Goal: Navigation & Orientation: Find specific page/section

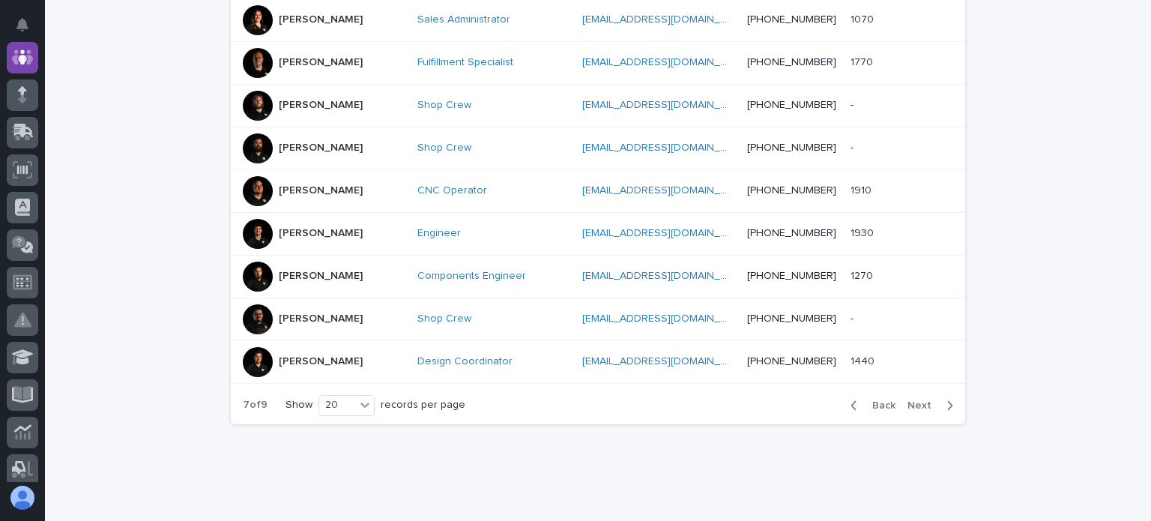
scroll to position [853, 0]
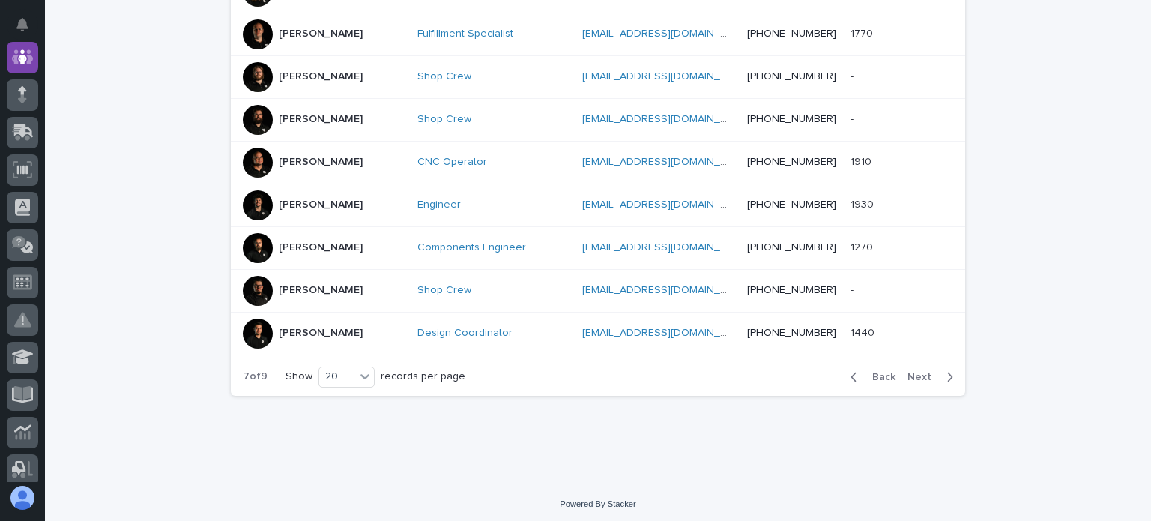
click at [917, 372] on span "Next" at bounding box center [923, 377] width 33 height 10
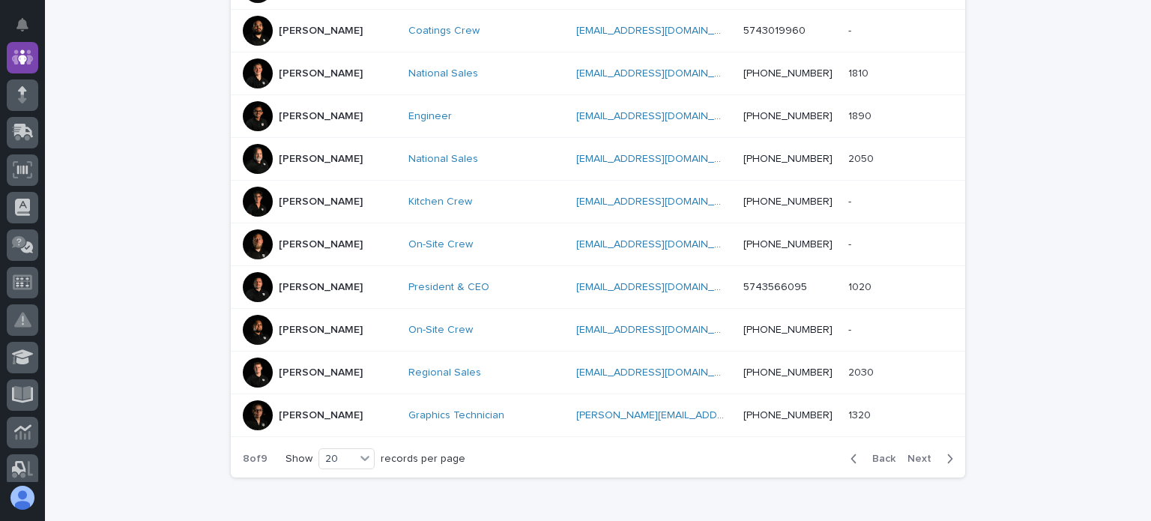
scroll to position [853, 0]
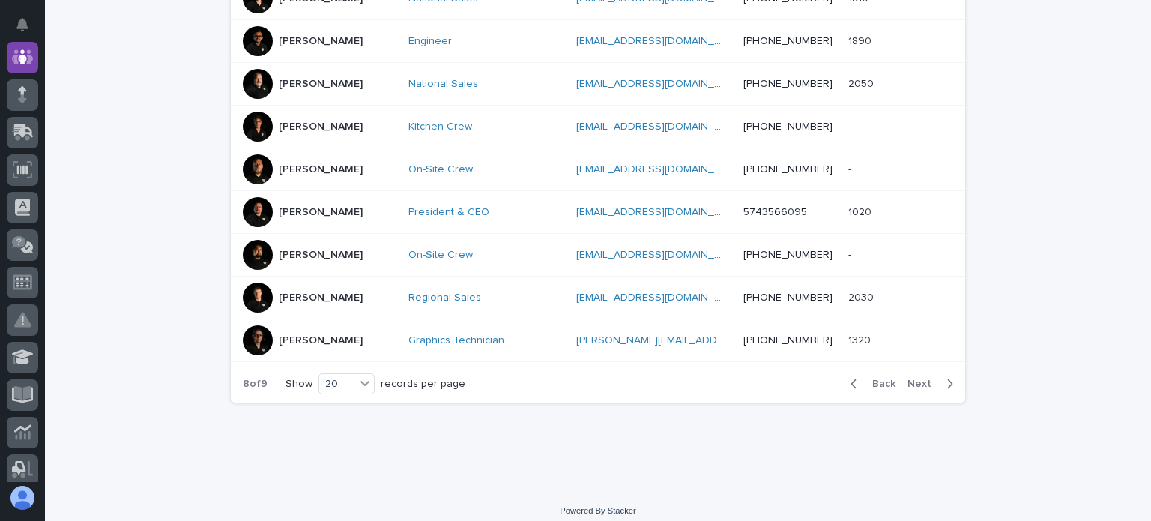
click at [909, 381] on span "Next" at bounding box center [923, 383] width 33 height 10
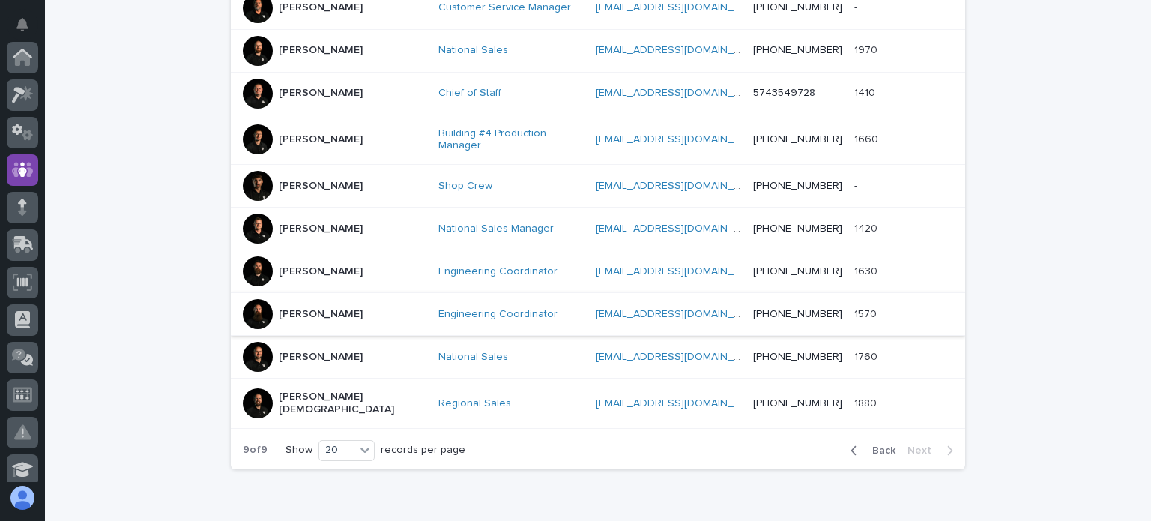
scroll to position [845, 0]
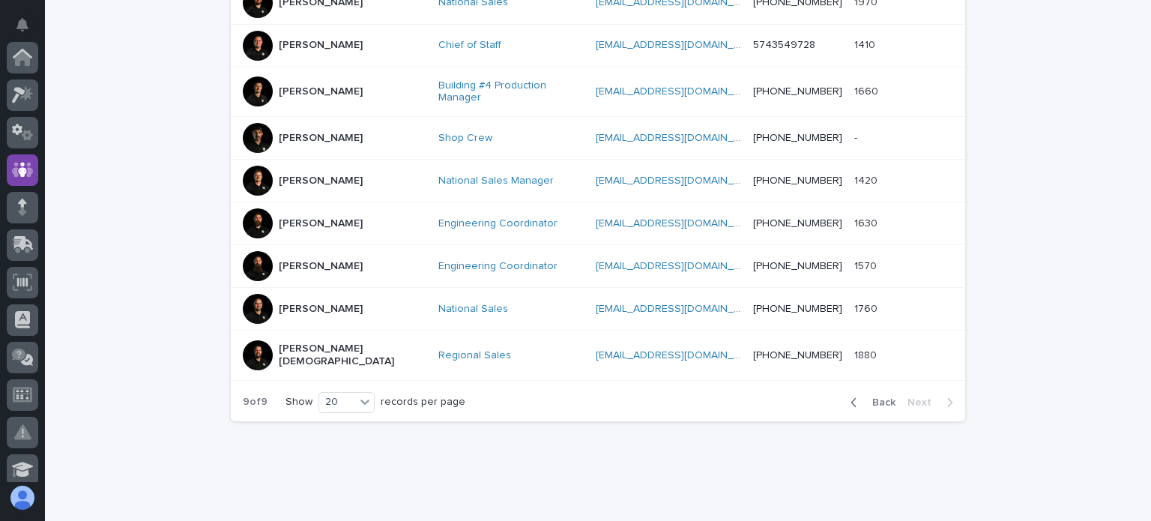
click at [868, 397] on span "Back" at bounding box center [879, 402] width 32 height 10
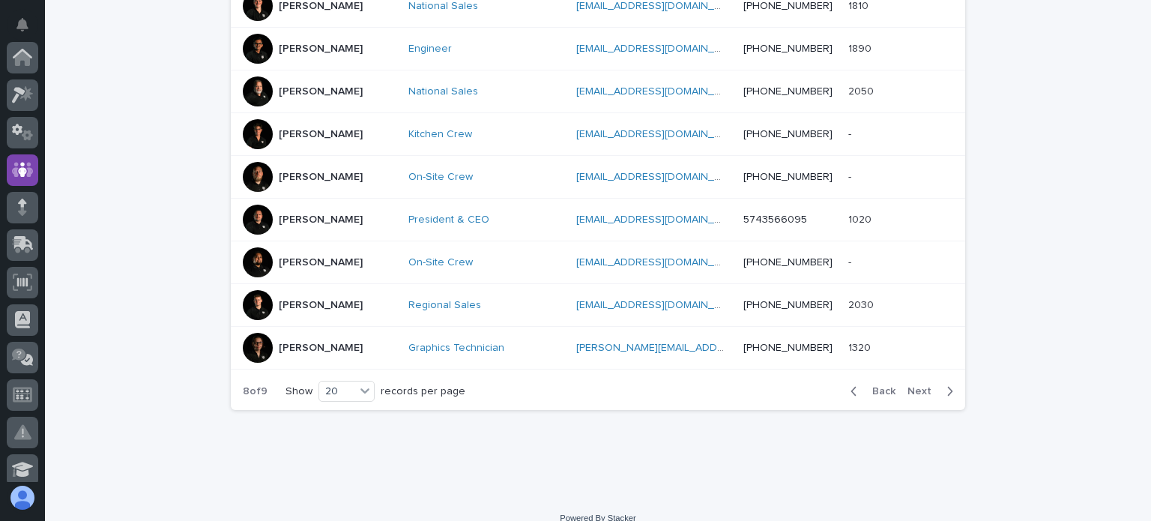
scroll to position [112, 0]
click at [870, 387] on span "Back" at bounding box center [879, 391] width 32 height 10
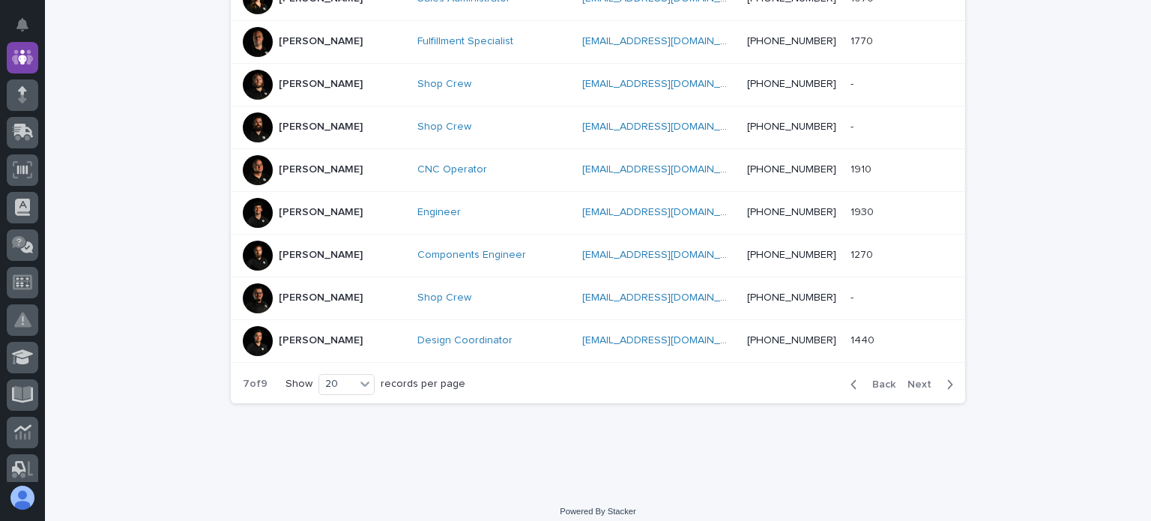
click at [879, 379] on span "Back" at bounding box center [879, 384] width 32 height 10
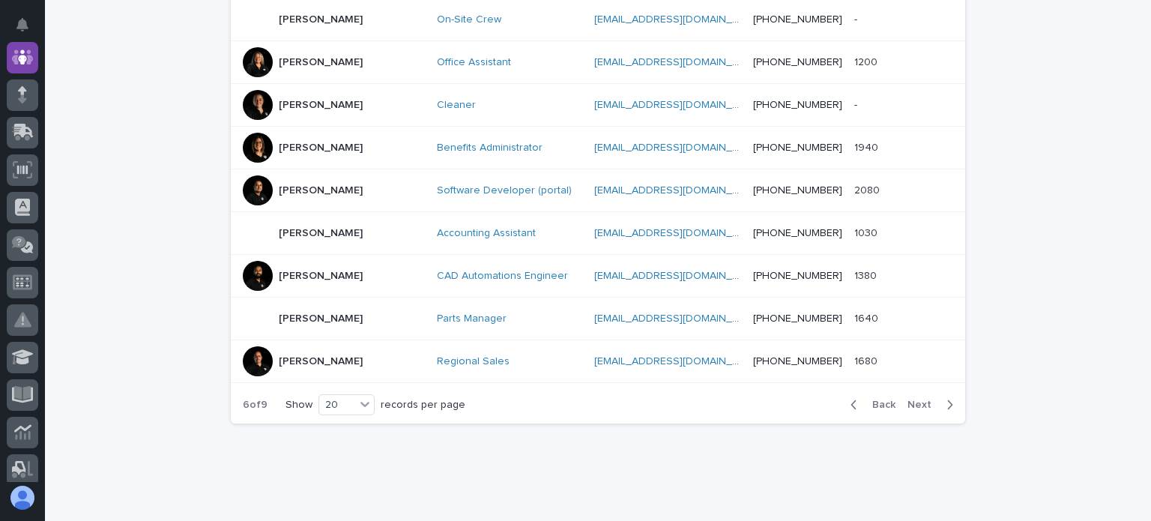
scroll to position [860, 0]
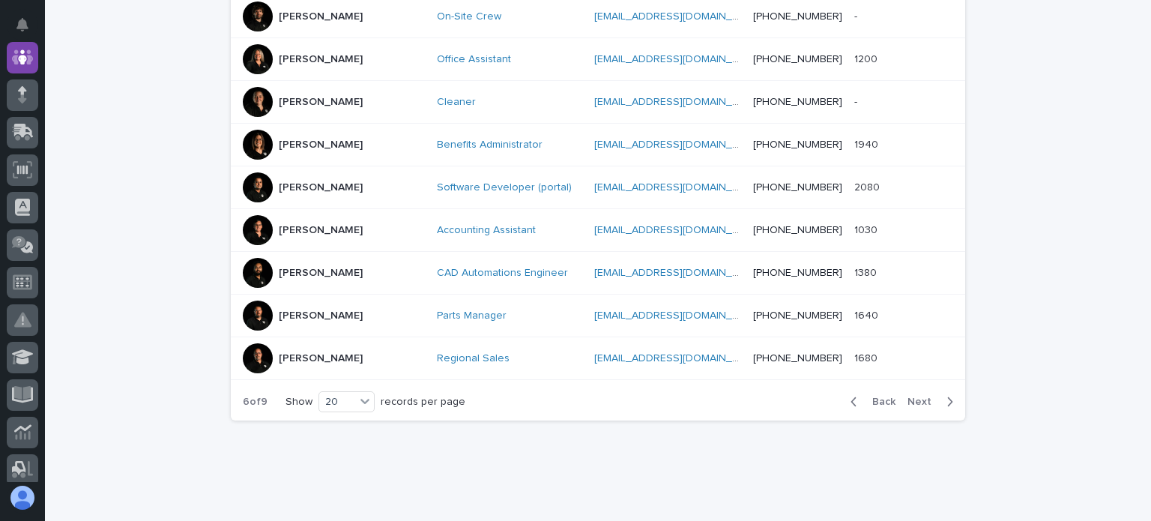
click at [876, 396] on span "Back" at bounding box center [879, 401] width 32 height 10
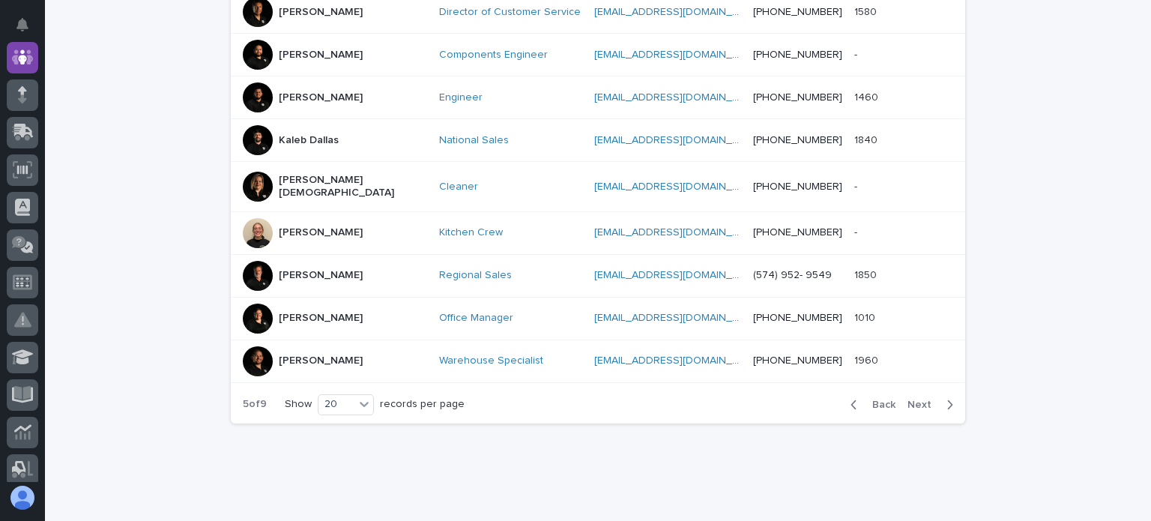
scroll to position [845, 0]
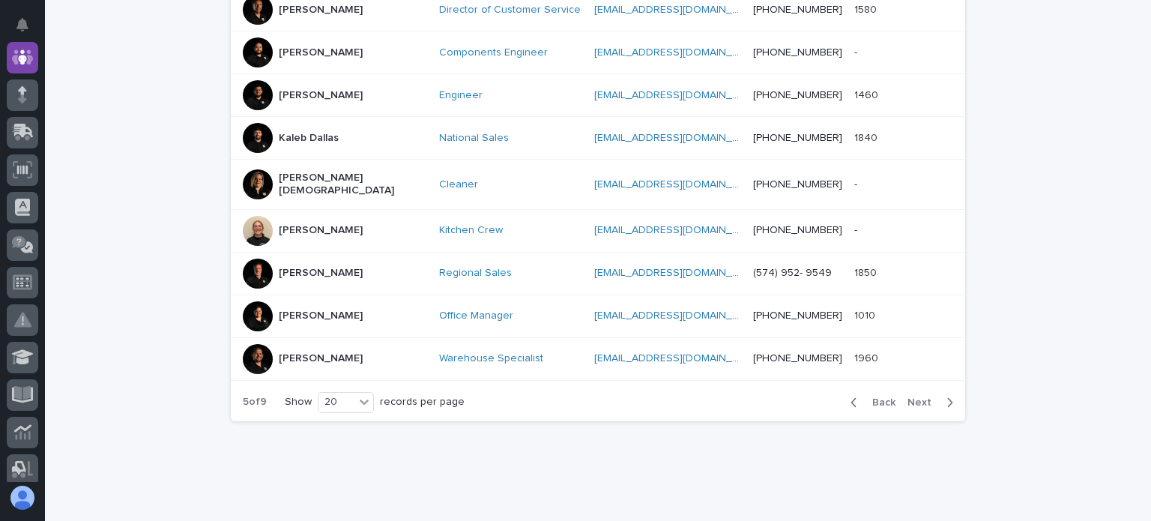
click at [883, 397] on span "Back" at bounding box center [879, 402] width 32 height 10
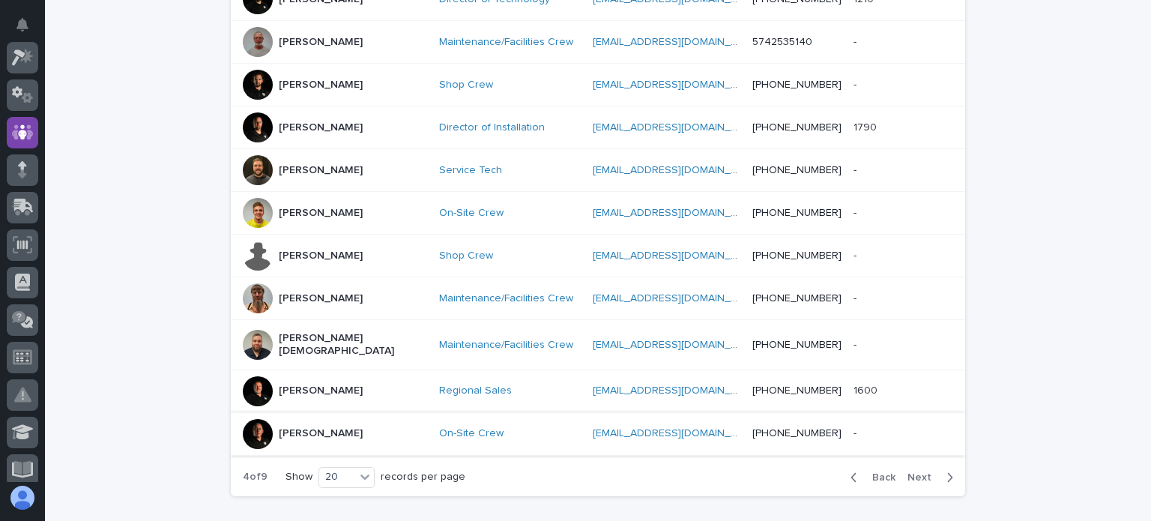
scroll to position [845, 0]
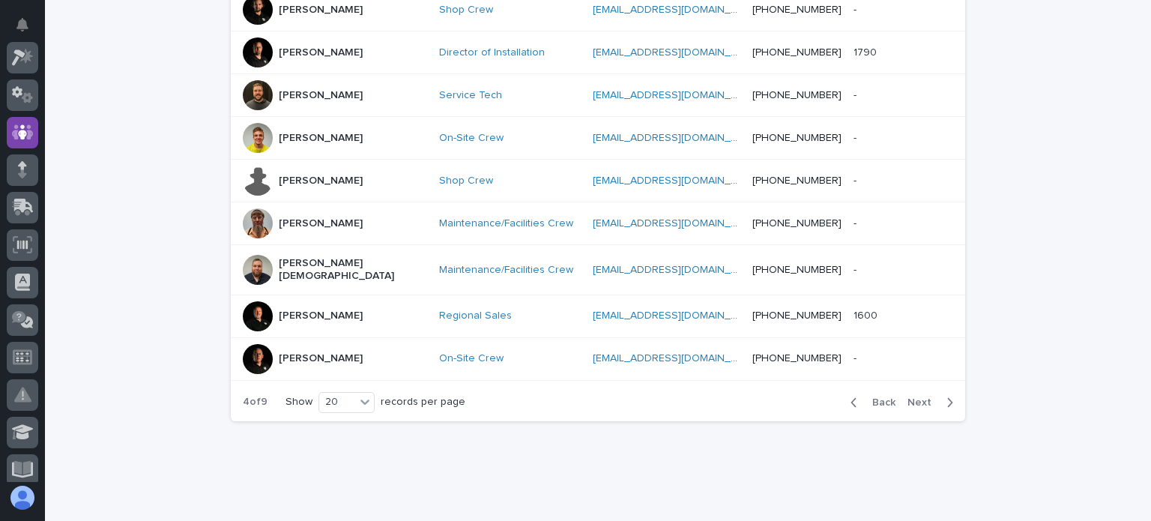
click at [877, 397] on span "Back" at bounding box center [879, 402] width 32 height 10
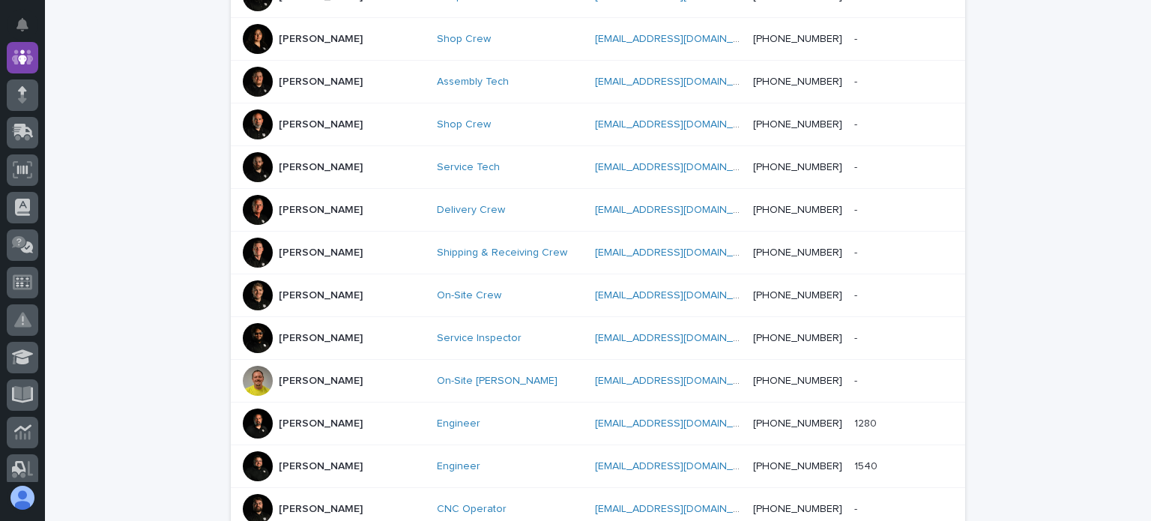
scroll to position [770, 0]
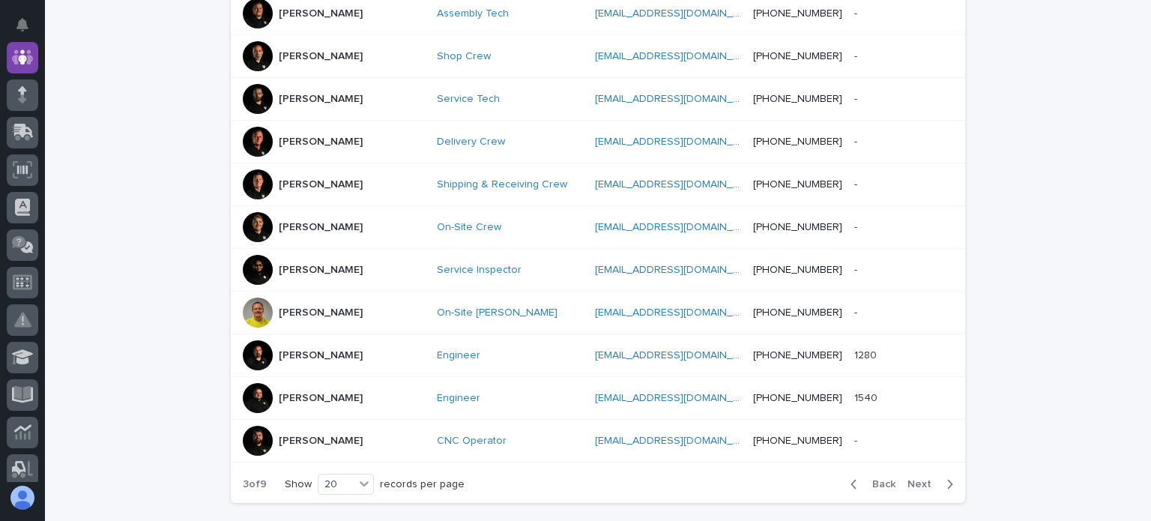
click at [878, 479] on span "Back" at bounding box center [879, 484] width 32 height 10
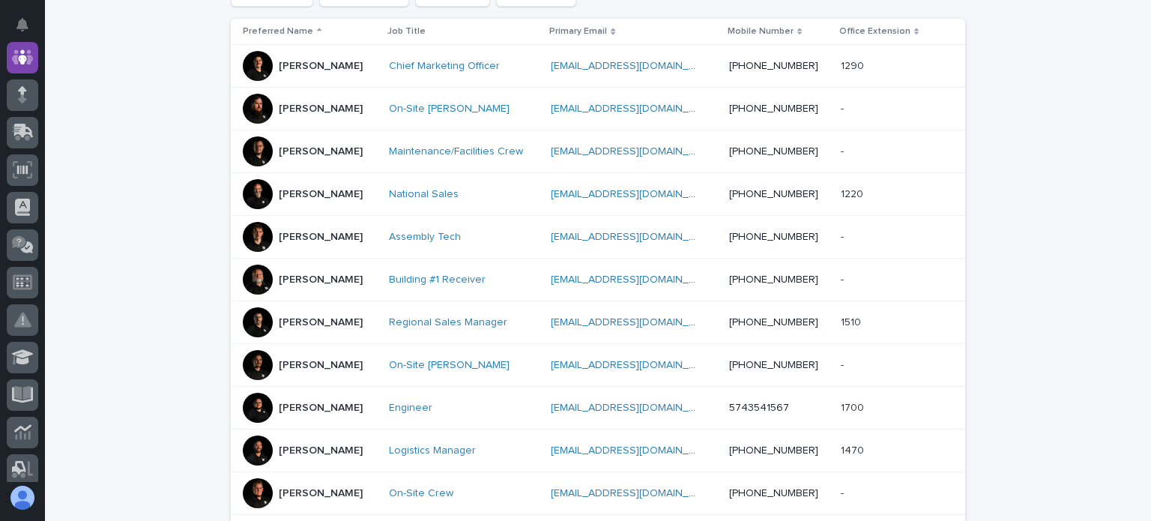
scroll to position [845, 0]
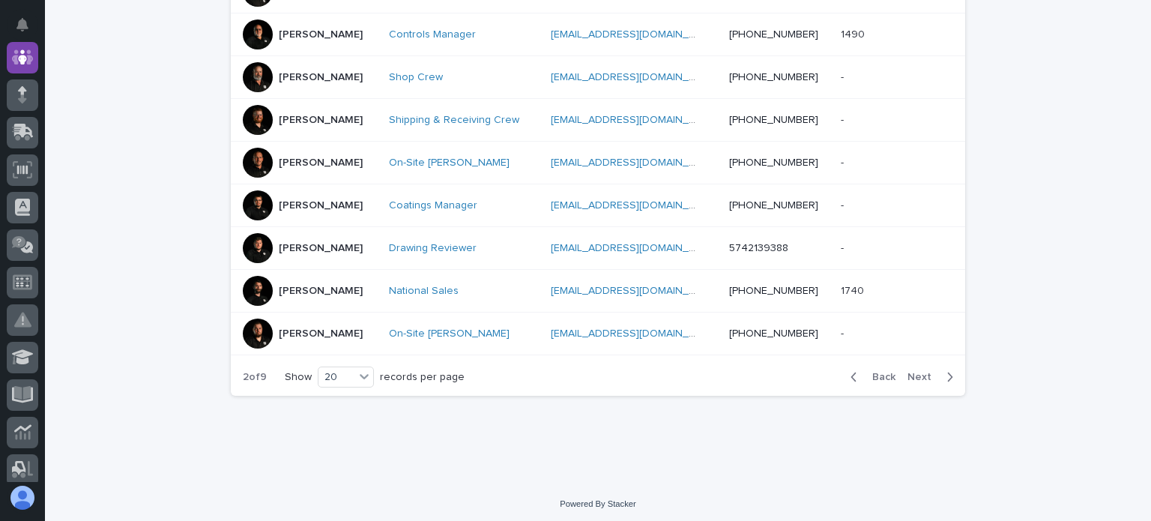
click at [885, 372] on span "Back" at bounding box center [879, 377] width 32 height 10
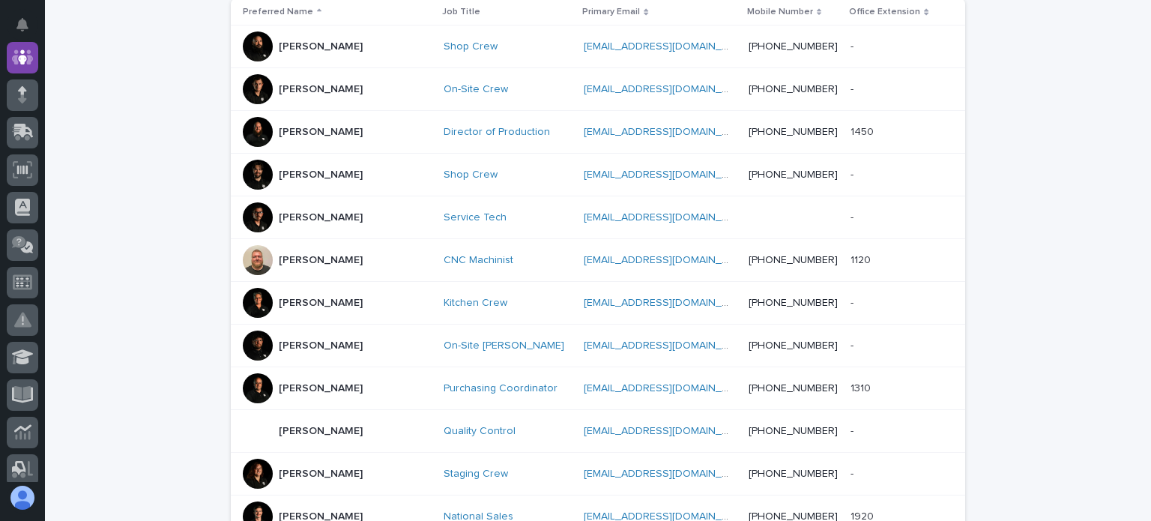
scroll to position [246, 0]
